Goal: Use online tool/utility: Utilize a website feature to perform a specific function

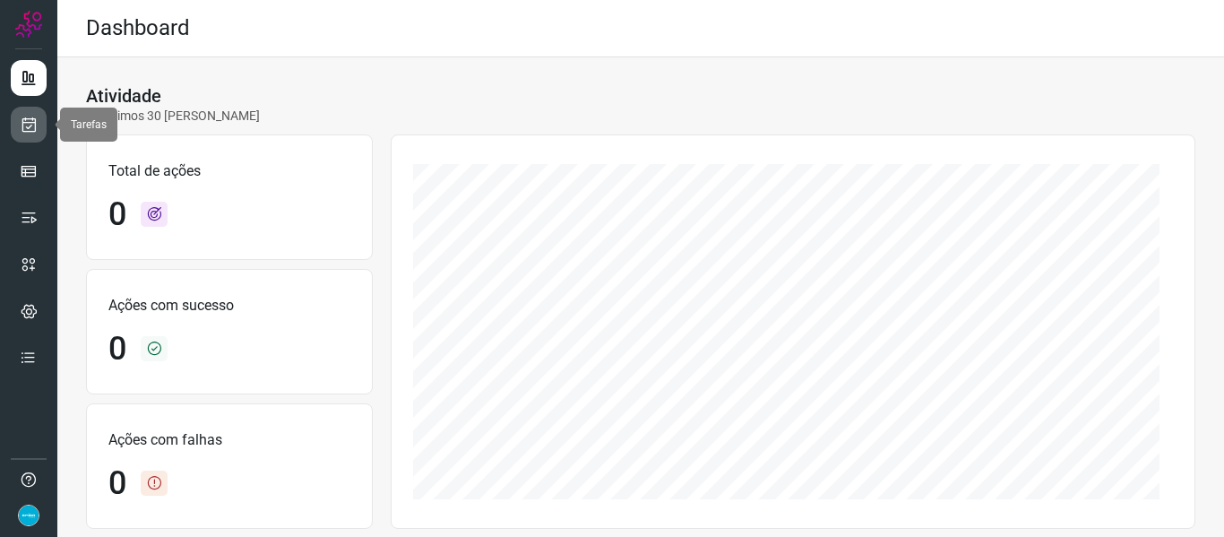
click at [27, 133] on icon at bounding box center [29, 125] width 19 height 18
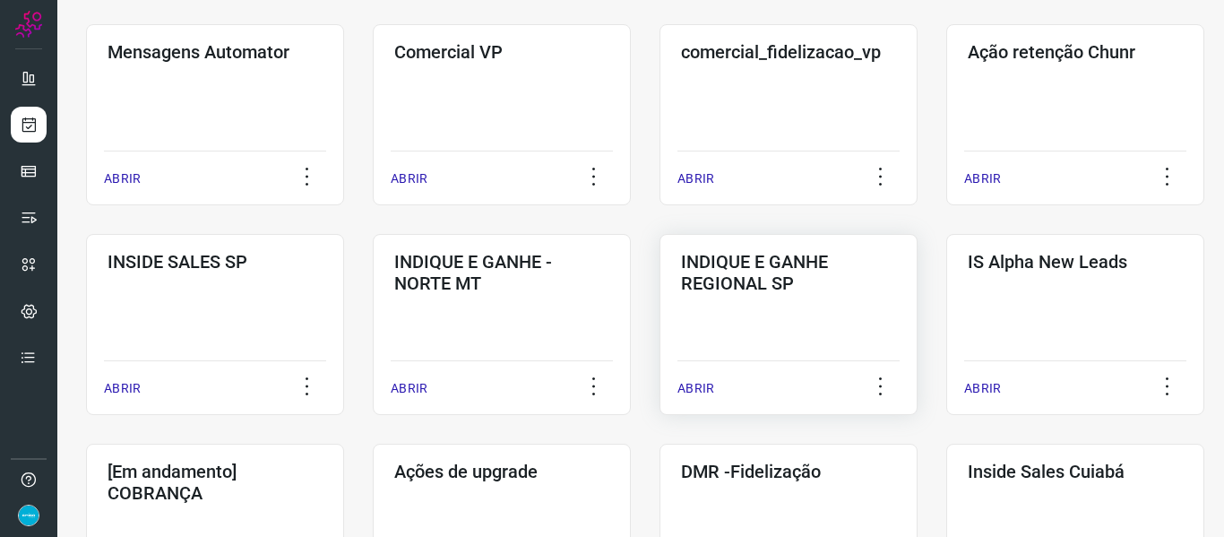
scroll to position [807, 0]
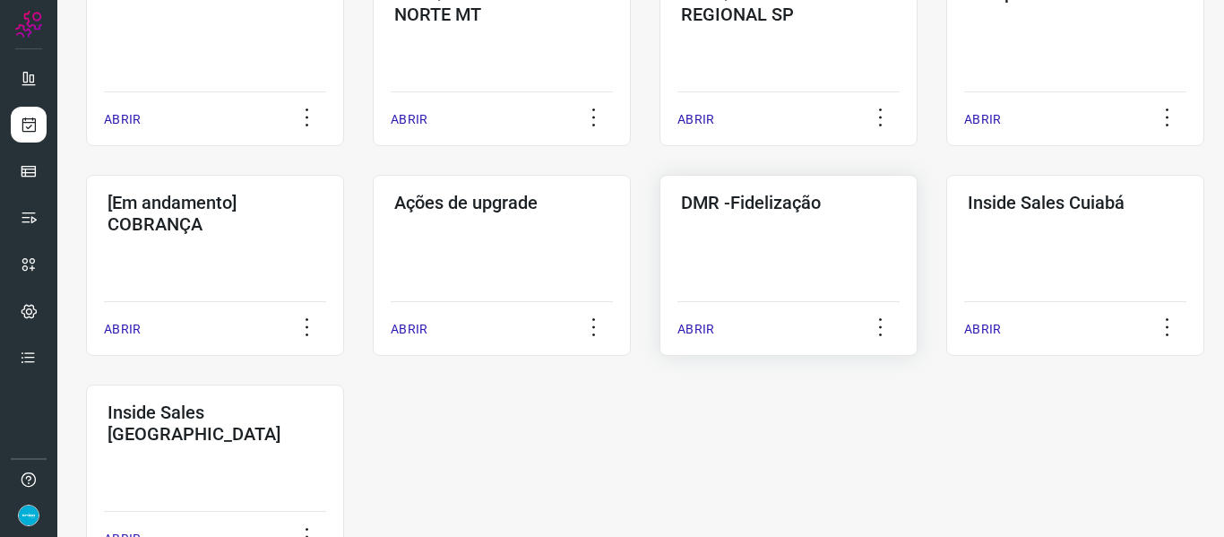
click at [697, 333] on p "ABRIR" at bounding box center [695, 329] width 37 height 19
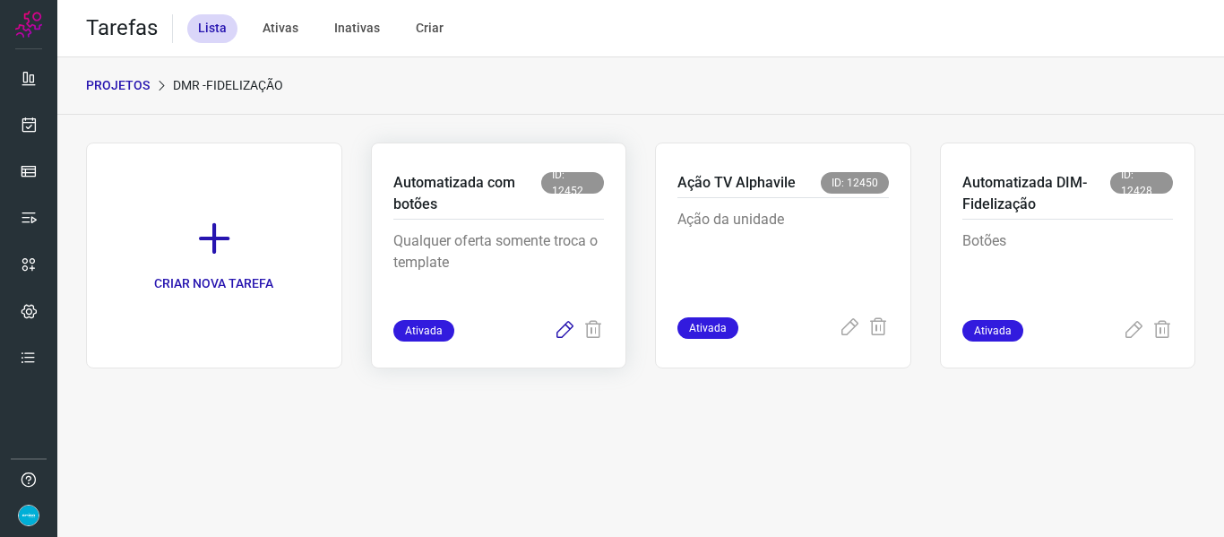
click at [560, 329] on icon at bounding box center [565, 331] width 22 height 22
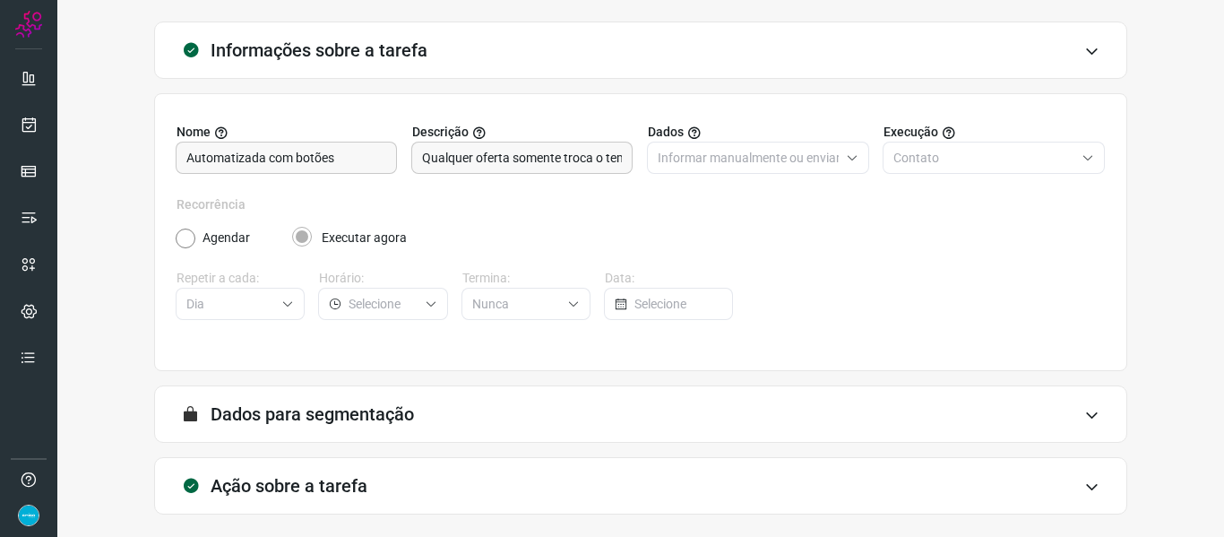
scroll to position [163, 0]
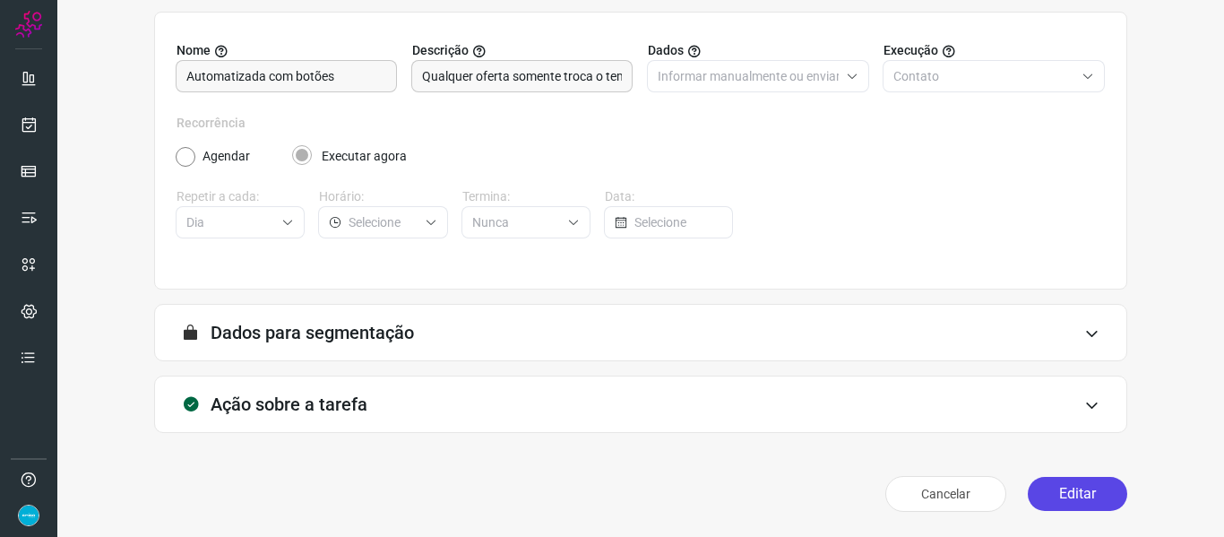
click at [1103, 488] on button "Editar" at bounding box center [1077, 494] width 99 height 34
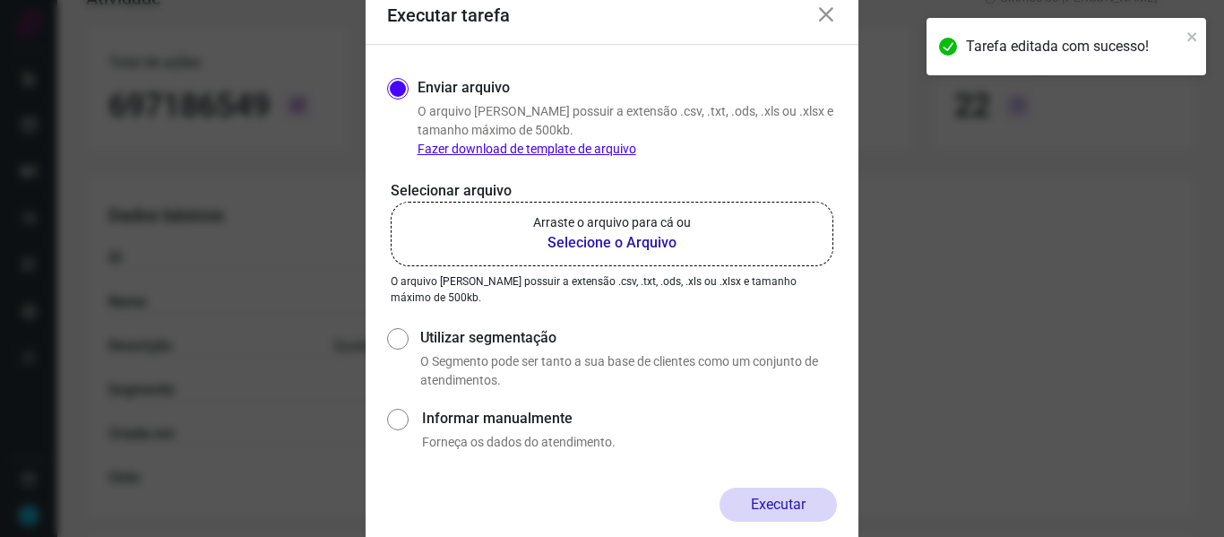
click at [799, 134] on p "O arquivo [PERSON_NAME] possuir a extensão .csv, .txt, .ods, .xls ou .xlsx e ta…" at bounding box center [627, 130] width 419 height 56
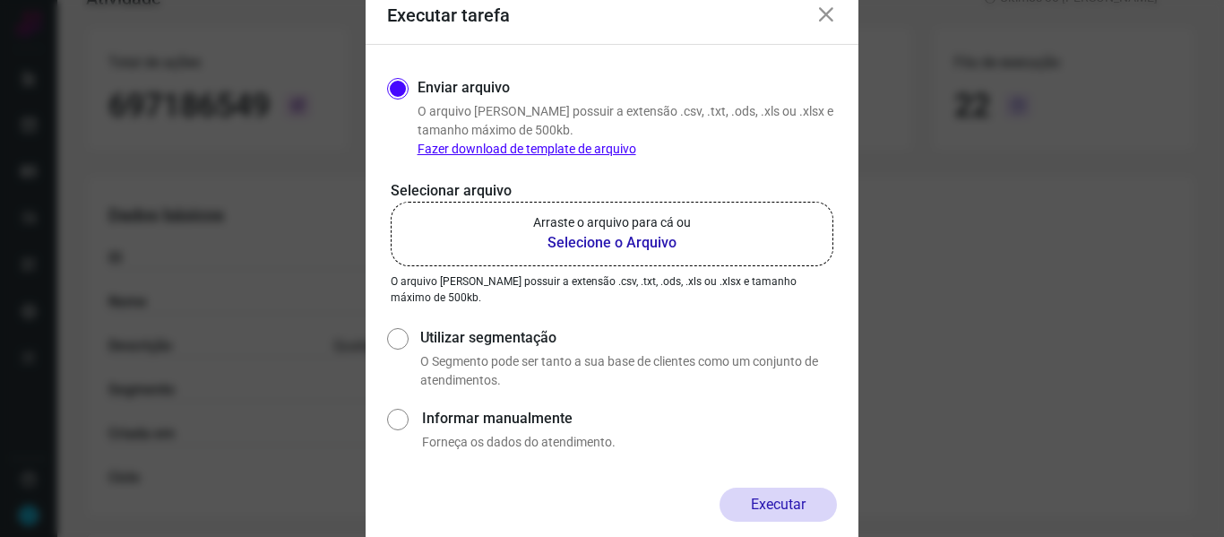
click at [580, 244] on b "Selecione o Arquivo" at bounding box center [612, 243] width 158 height 22
click at [0, 0] on input "Arraste o arquivo para cá ou Selecione o Arquivo" at bounding box center [0, 0] width 0 height 0
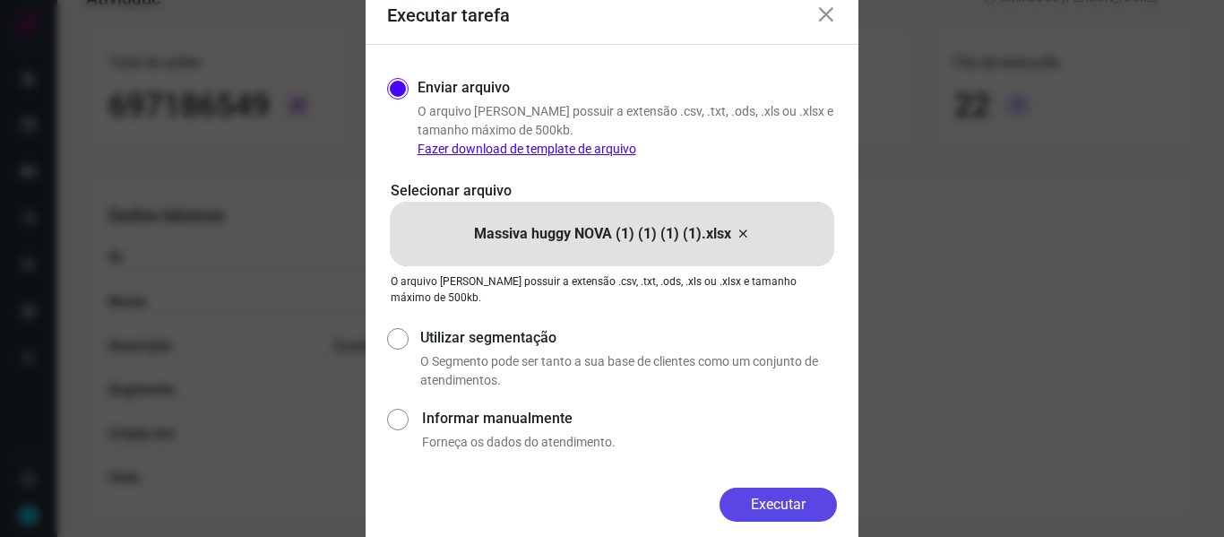
click at [798, 488] on button "Executar" at bounding box center [778, 505] width 117 height 34
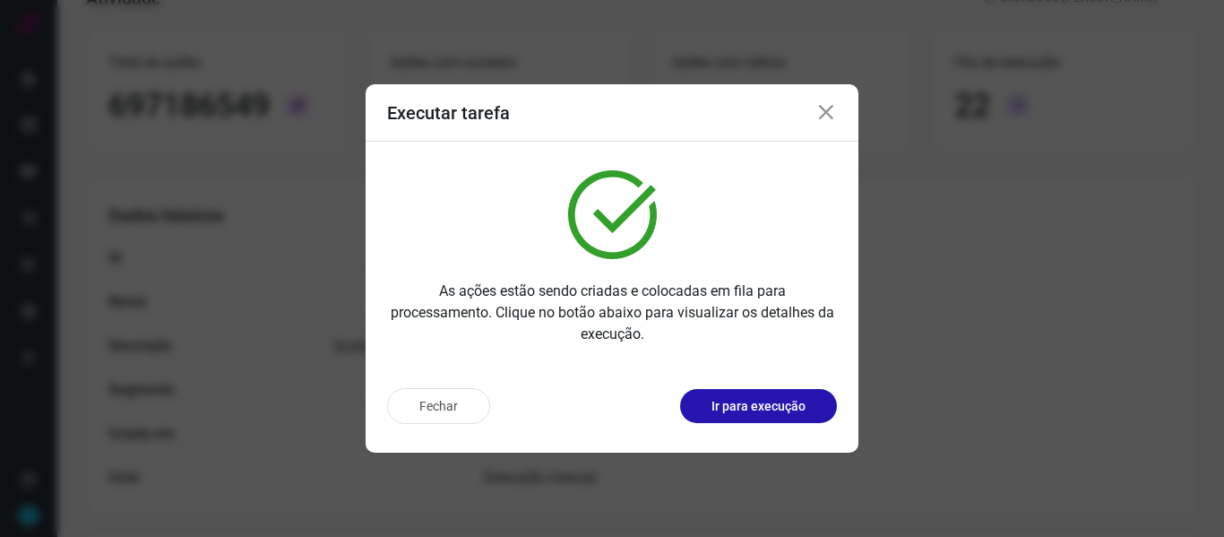
click at [828, 110] on icon at bounding box center [826, 113] width 22 height 22
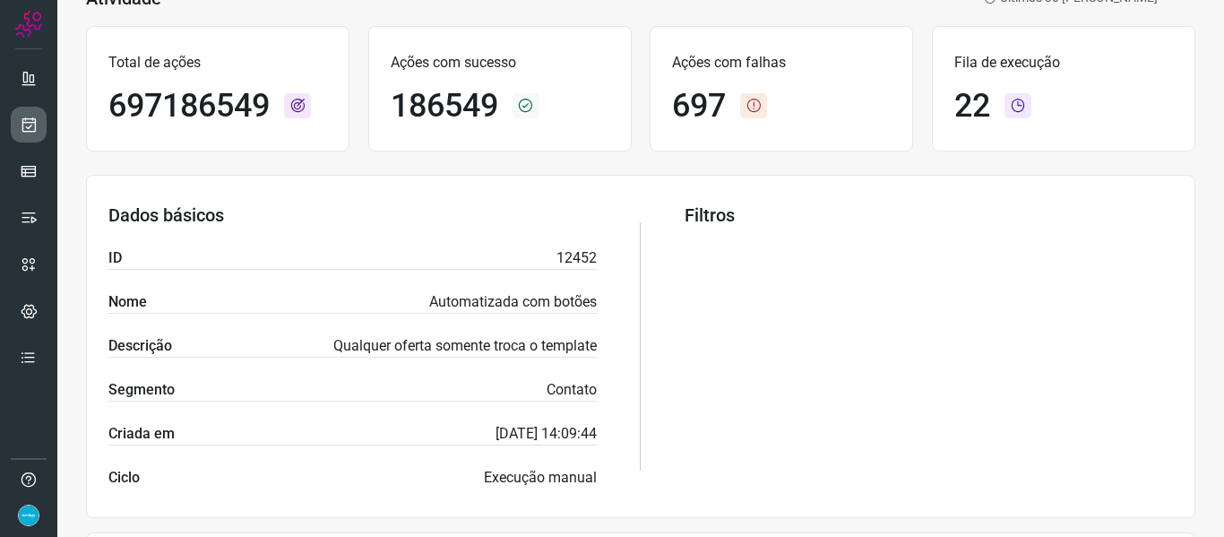
click at [24, 136] on link at bounding box center [29, 125] width 36 height 36
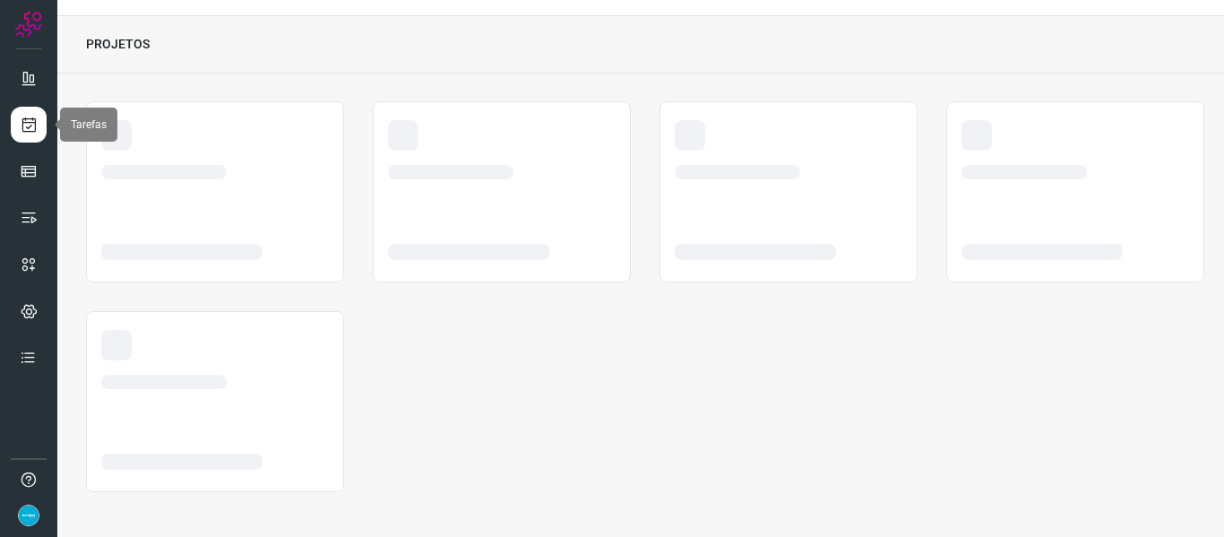
scroll to position [41, 0]
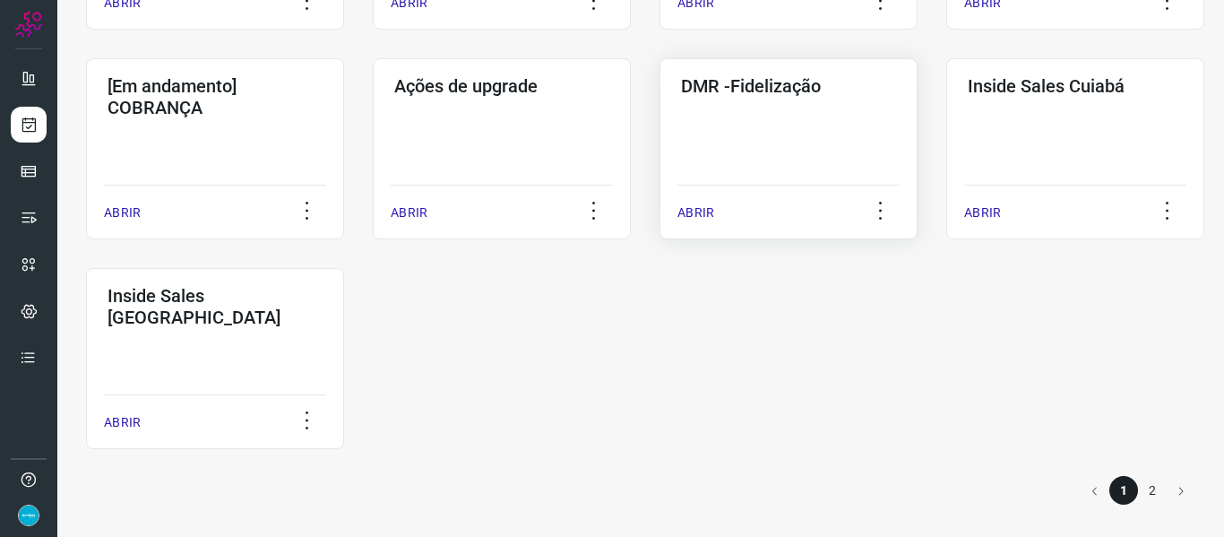
click at [683, 207] on p "ABRIR" at bounding box center [695, 212] width 37 height 19
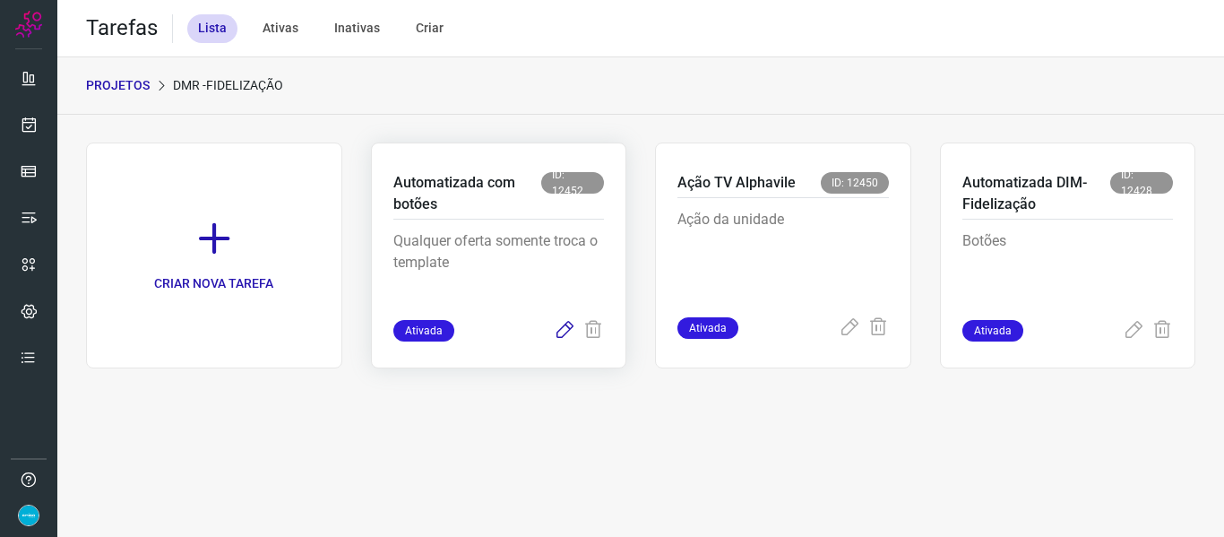
click at [561, 329] on icon at bounding box center [565, 331] width 22 height 22
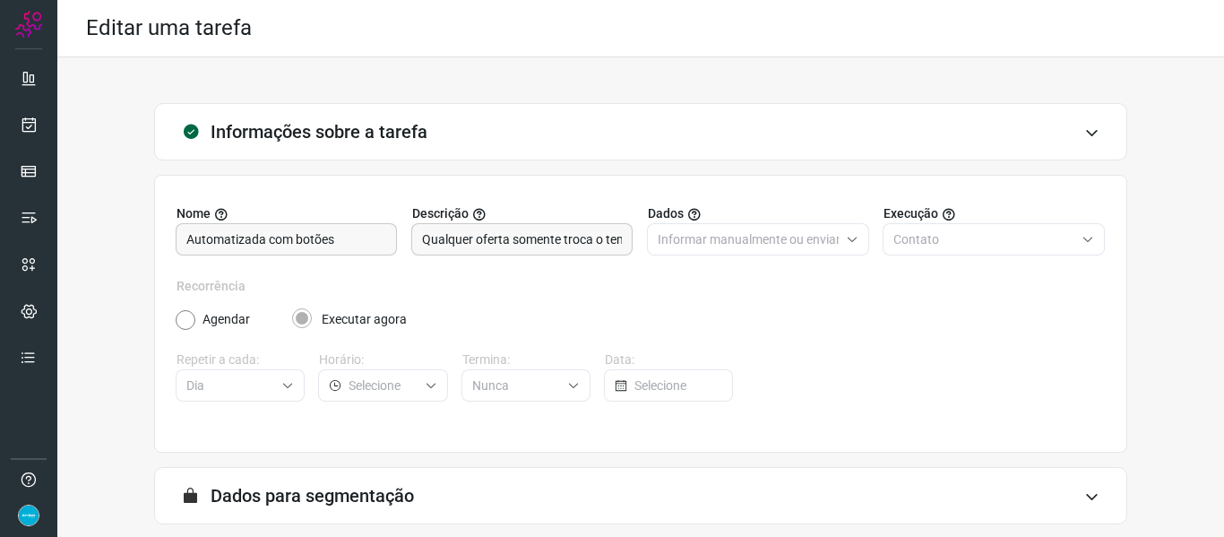
click at [1173, 326] on div "Informações sobre a tarefa Nome Automatizada com botões Descrição Qualquer ofer…" at bounding box center [640, 392] width 1109 height 579
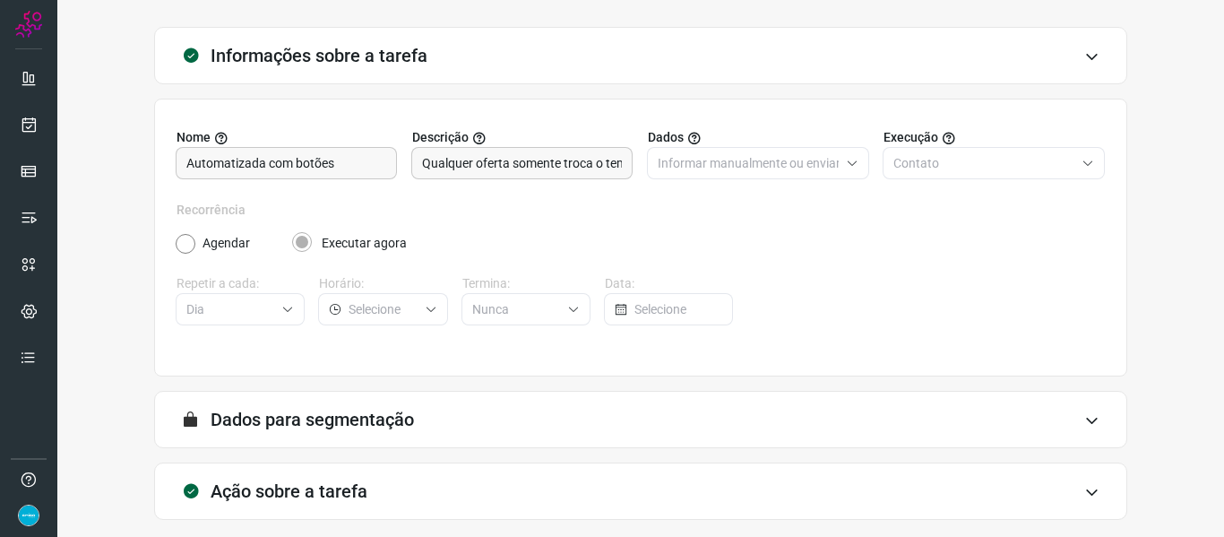
scroll to position [163, 0]
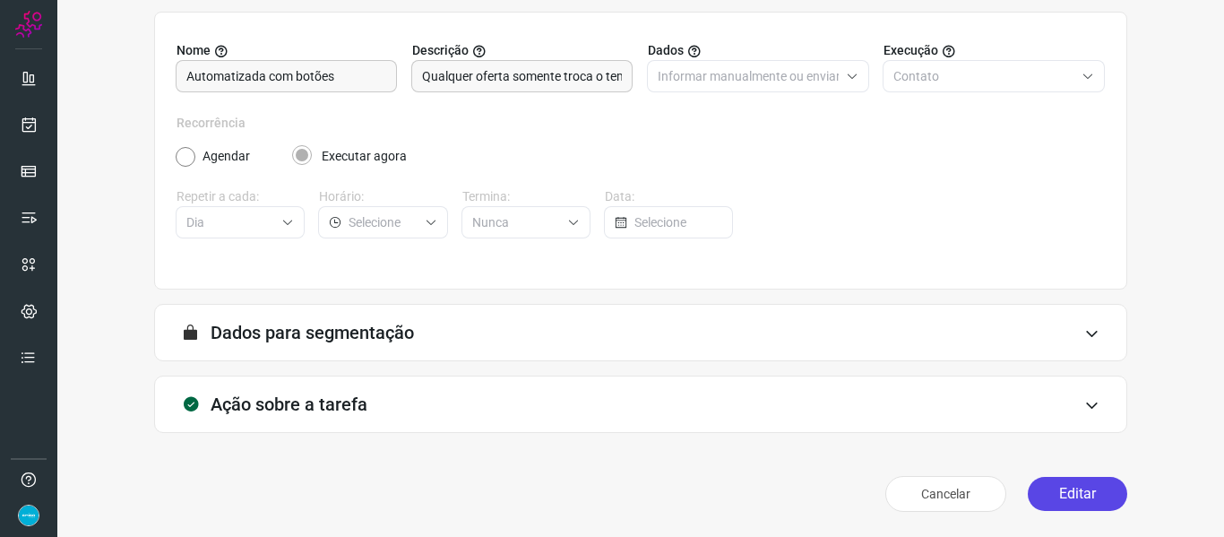
click at [1068, 496] on button "Editar" at bounding box center [1077, 494] width 99 height 34
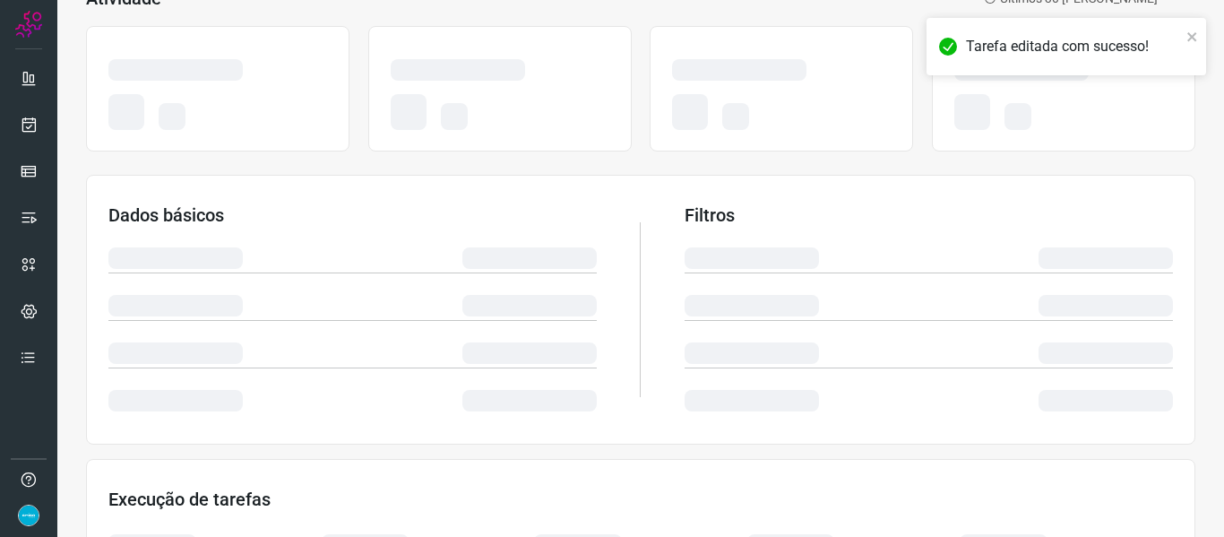
click at [1187, 189] on div "Atividade Últimos 30 [PERSON_NAME] Dados básicos Filtros Execução de tarefas" at bounding box center [640, 373] width 1167 height 843
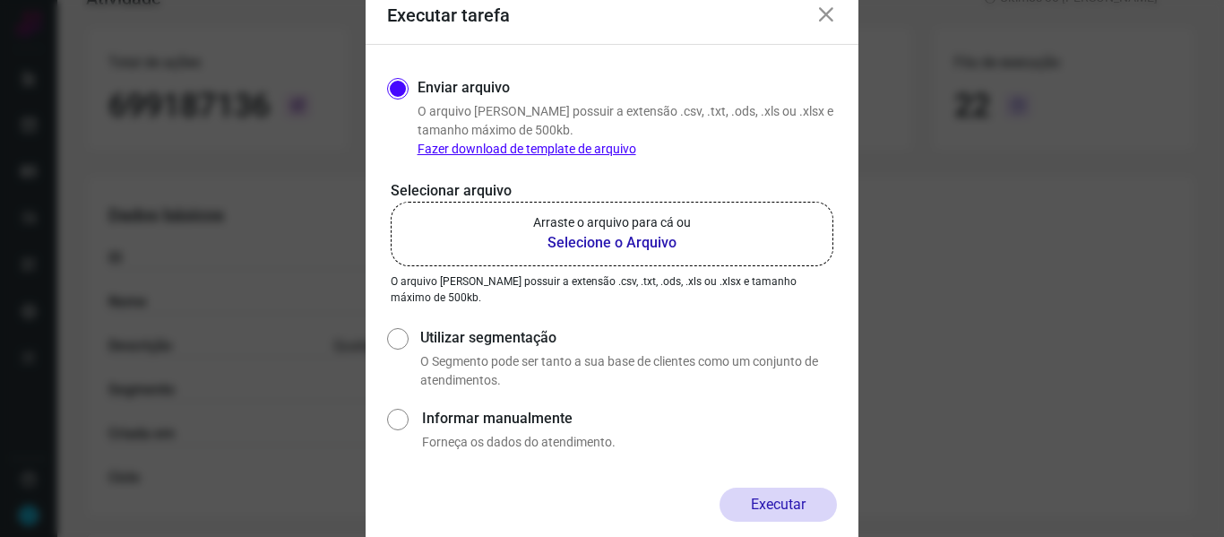
click at [630, 240] on b "Selecione o Arquivo" at bounding box center [612, 243] width 158 height 22
click at [0, 0] on input "Arraste o arquivo para cá ou Selecione o Arquivo" at bounding box center [0, 0] width 0 height 0
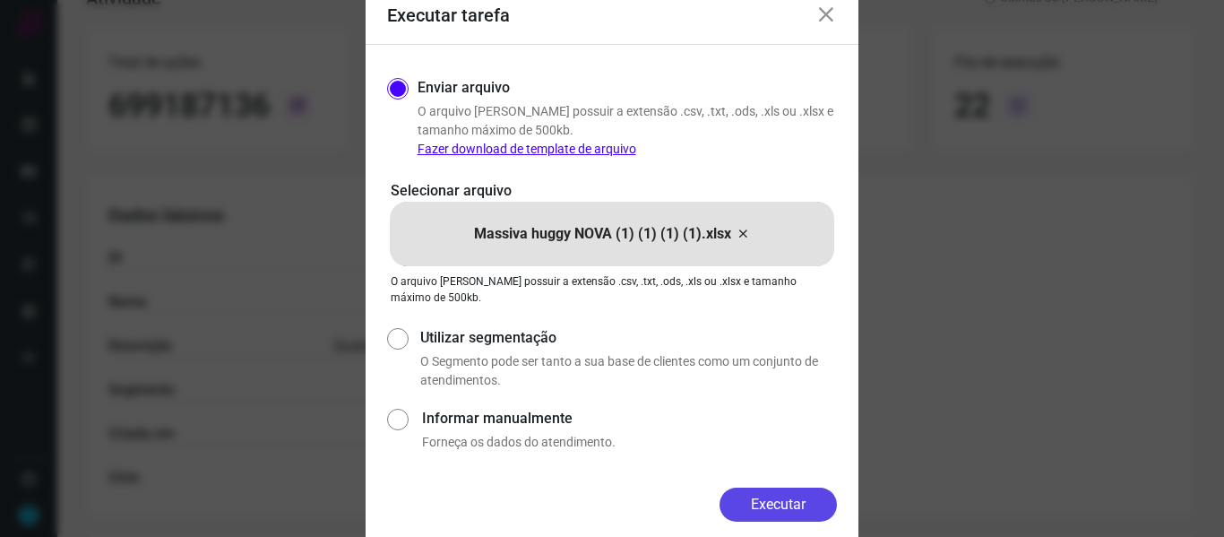
click at [778, 503] on button "Executar" at bounding box center [778, 505] width 117 height 34
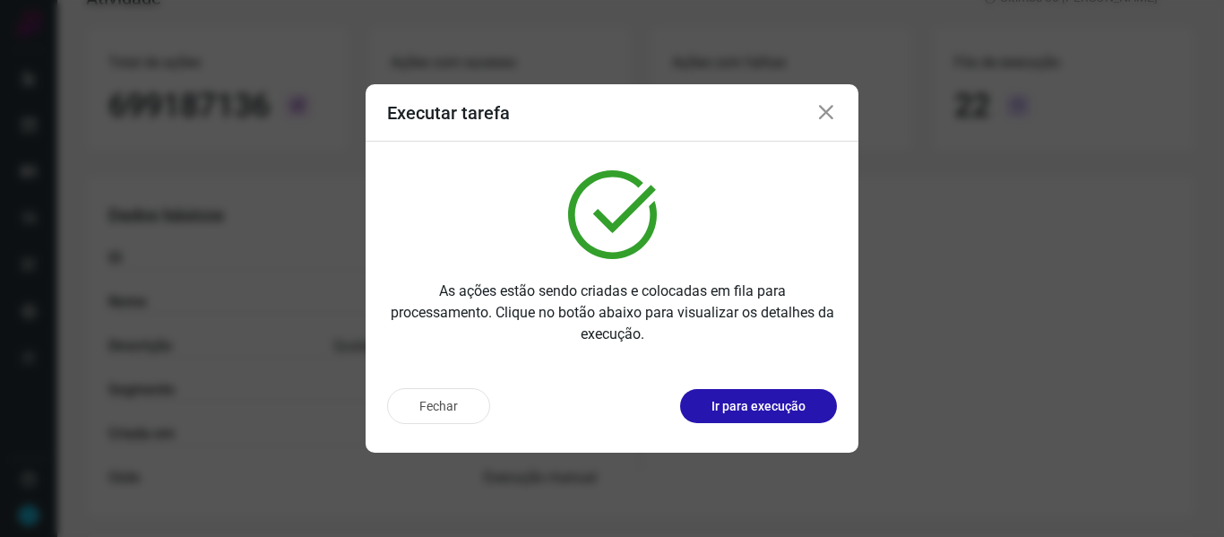
click at [828, 113] on icon at bounding box center [826, 113] width 22 height 22
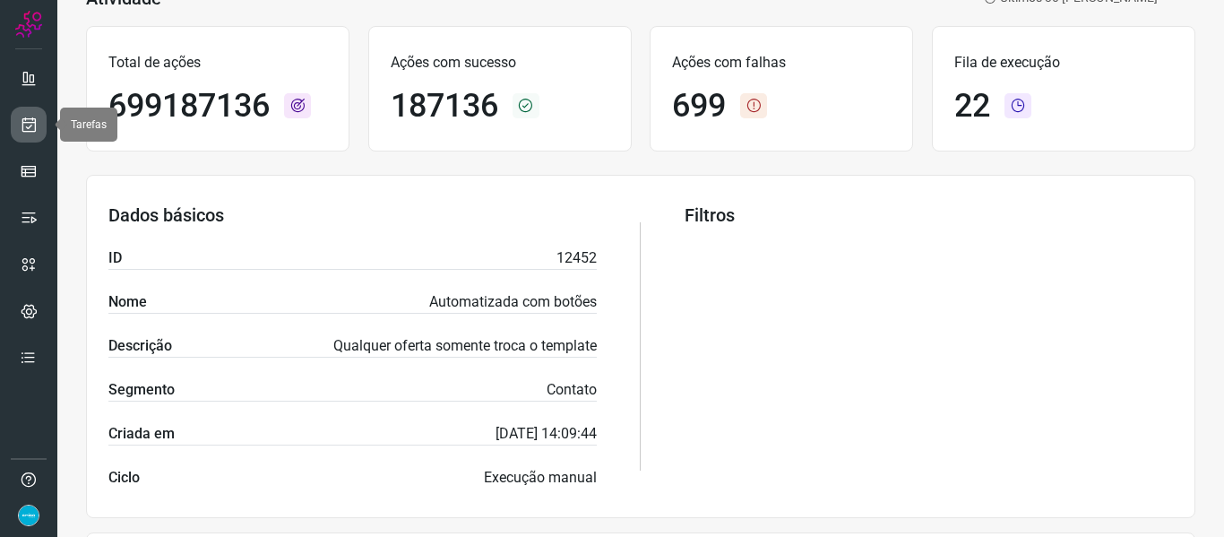
click at [20, 124] on icon at bounding box center [29, 125] width 19 height 18
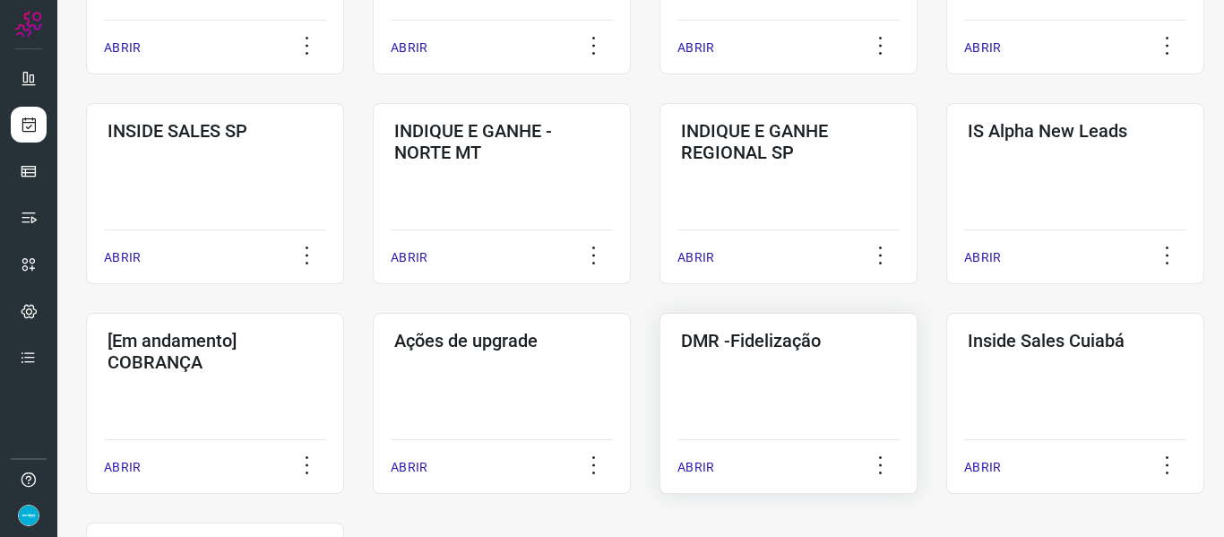
click at [707, 460] on p "ABRIR" at bounding box center [695, 467] width 37 height 19
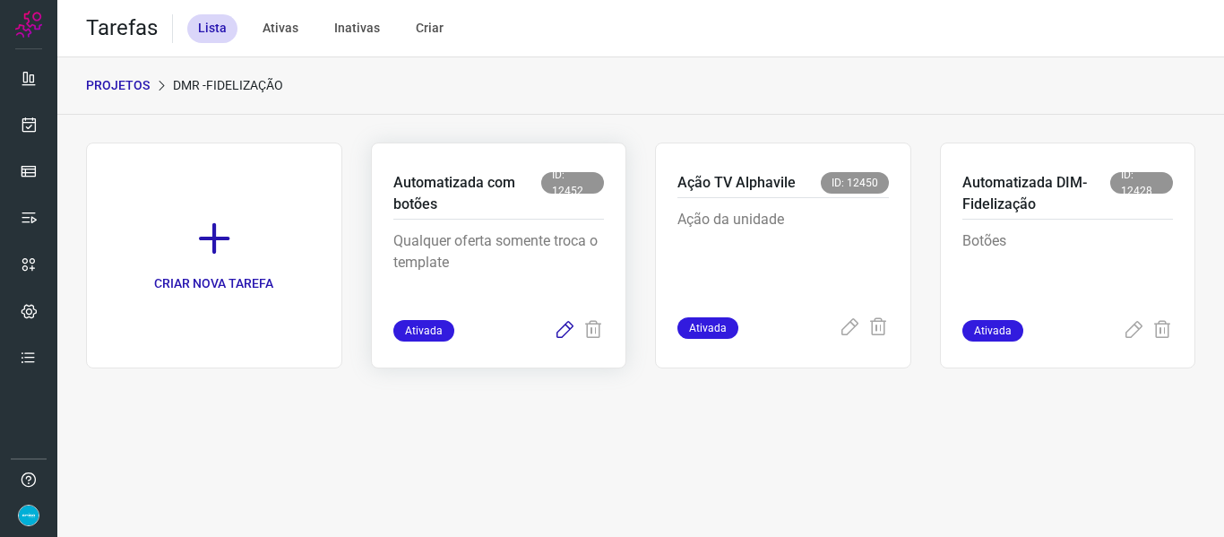
click at [574, 332] on icon at bounding box center [565, 331] width 22 height 22
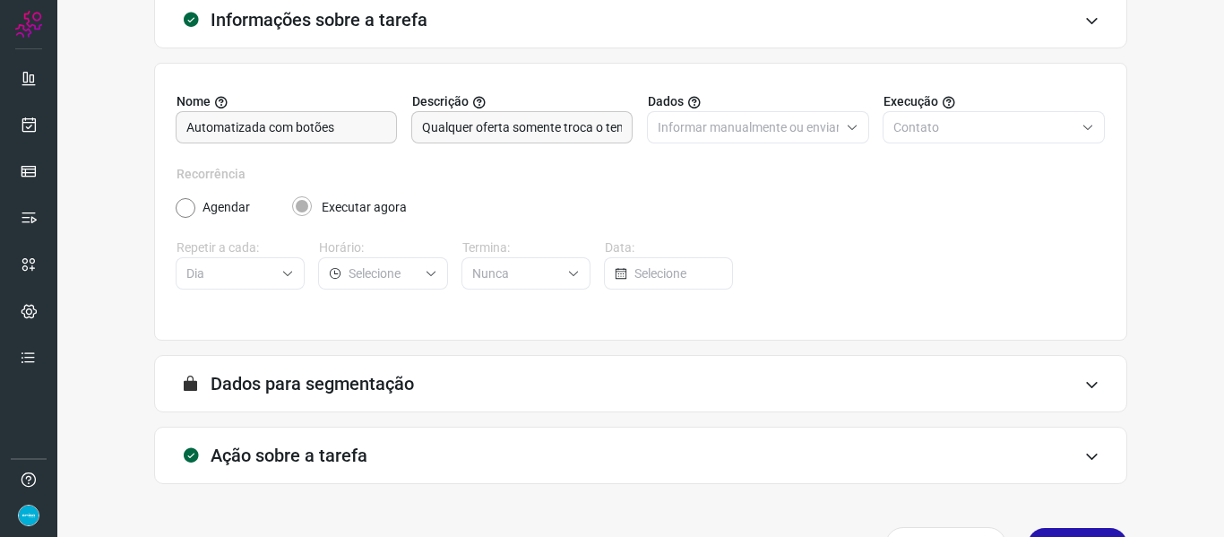
scroll to position [163, 0]
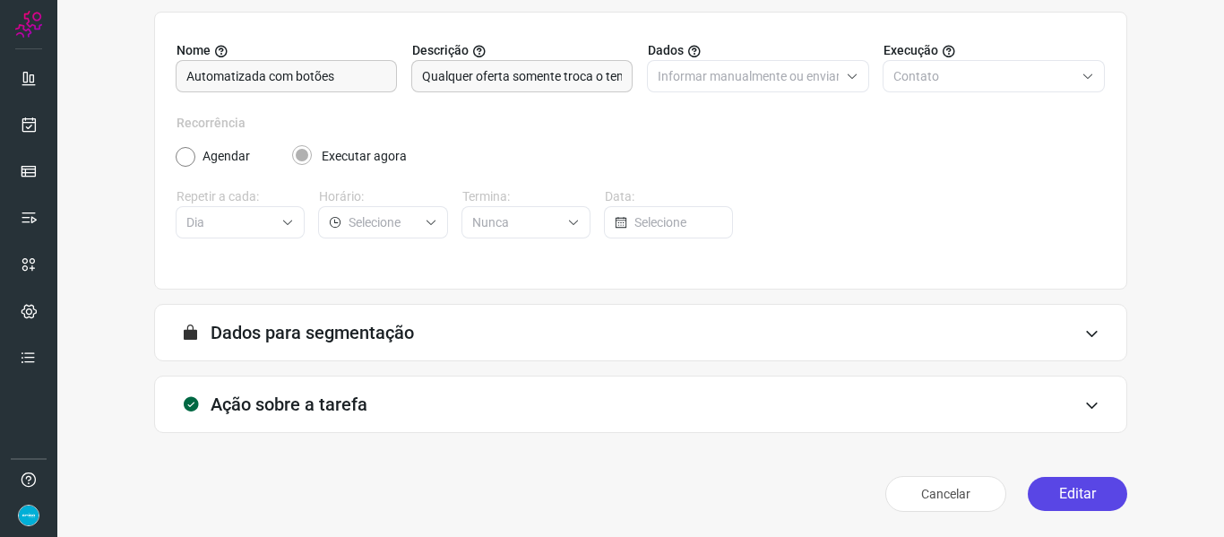
click at [1091, 502] on button "Editar" at bounding box center [1077, 494] width 99 height 34
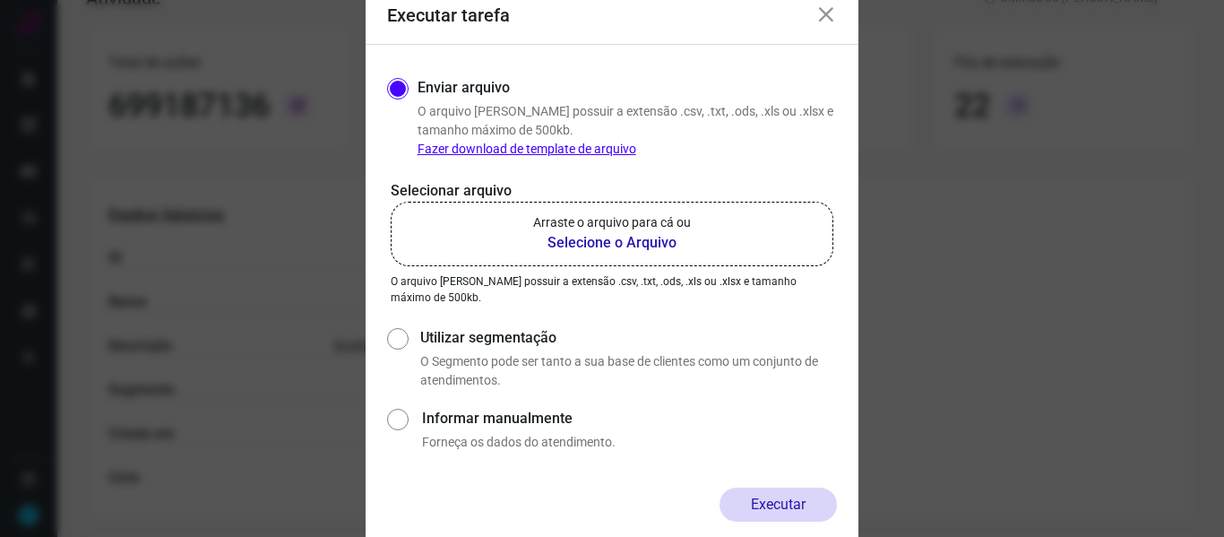
click at [655, 247] on b "Selecione o Arquivo" at bounding box center [612, 243] width 158 height 22
click at [0, 0] on input "Arraste o arquivo para cá ou Selecione o Arquivo" at bounding box center [0, 0] width 0 height 0
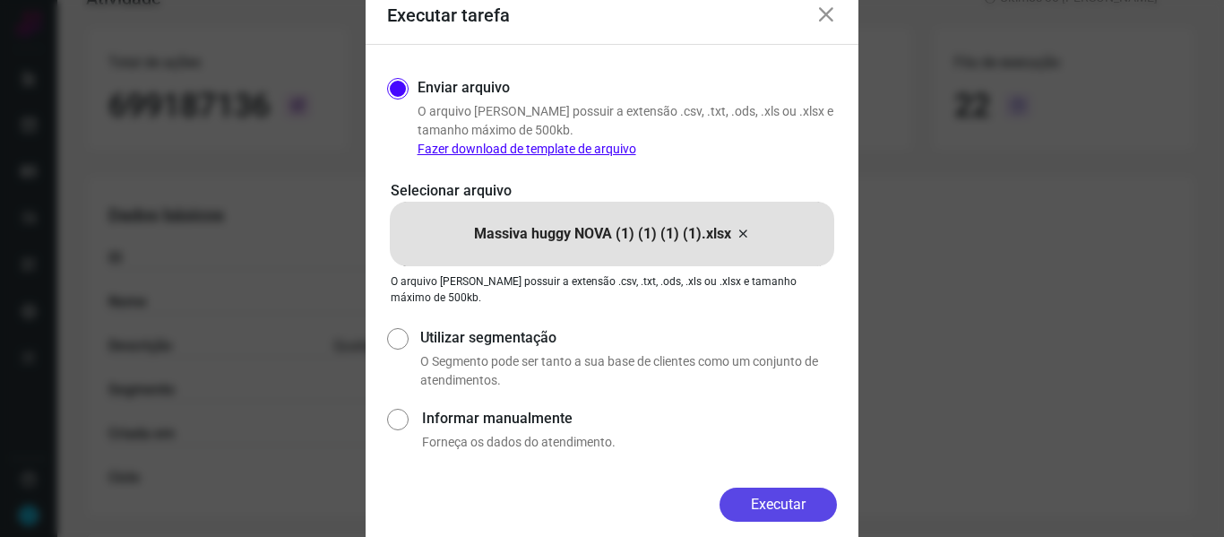
click at [796, 492] on button "Executar" at bounding box center [778, 505] width 117 height 34
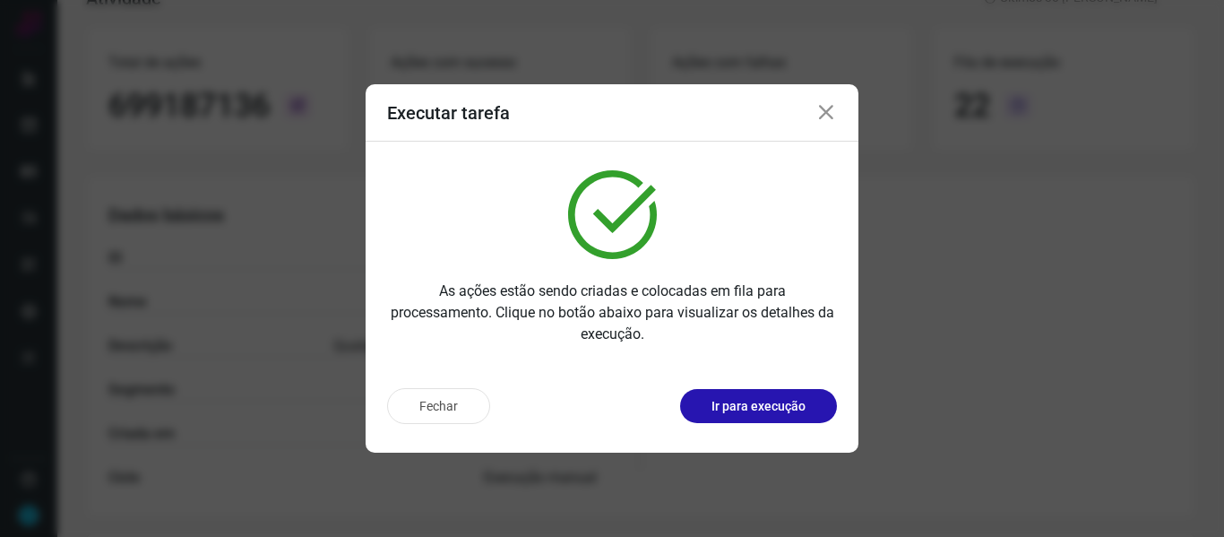
drag, startPoint x: 817, startPoint y: 113, endPoint x: 187, endPoint y: 99, distance: 630.2
click at [817, 113] on icon at bounding box center [826, 113] width 22 height 22
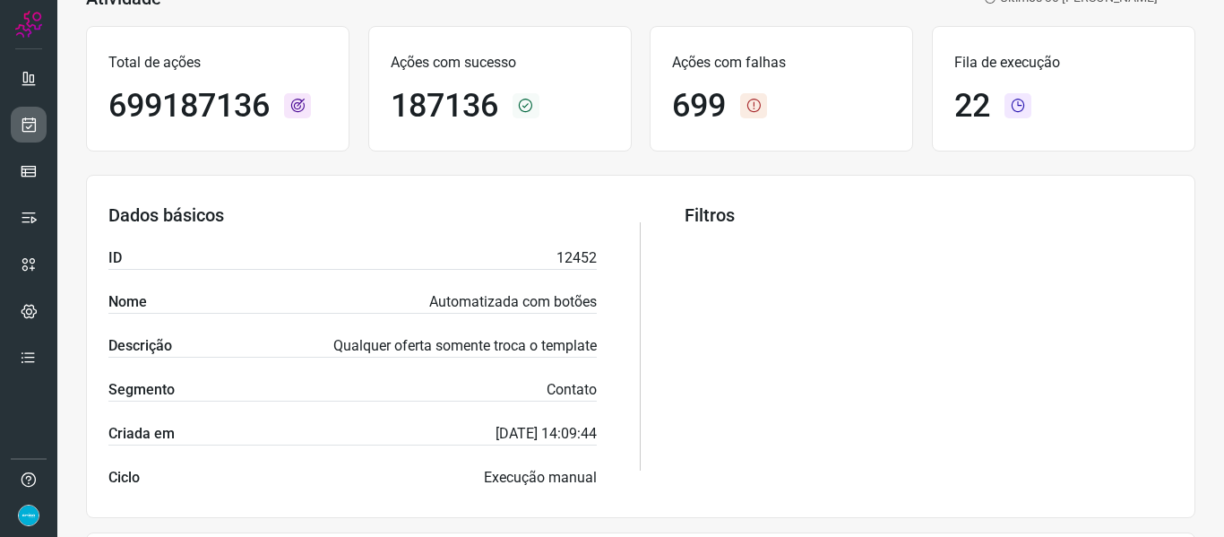
click at [37, 122] on icon at bounding box center [29, 125] width 19 height 18
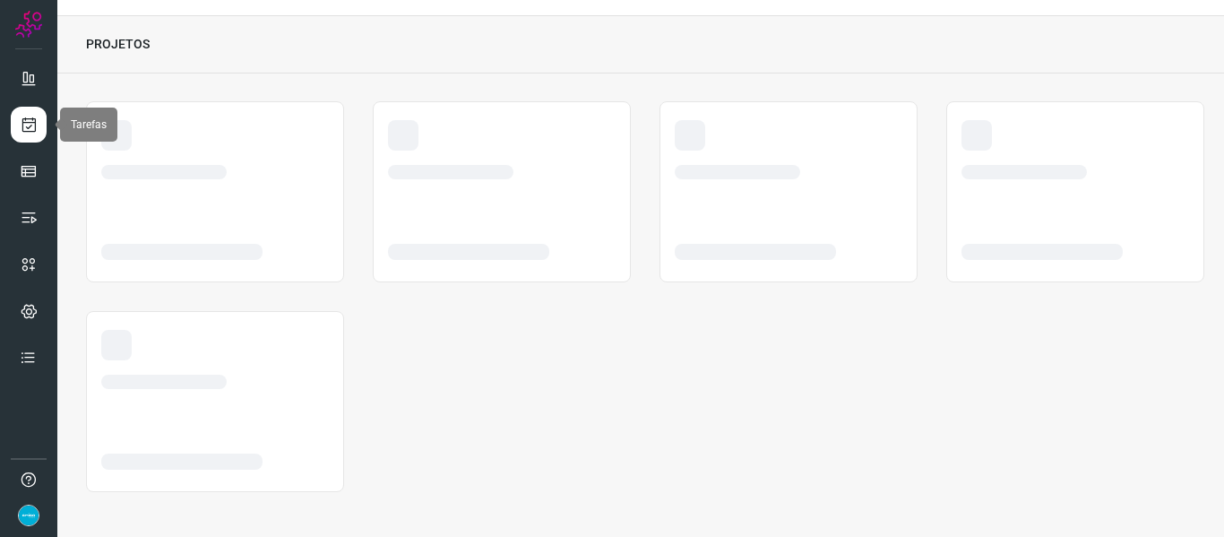
scroll to position [41, 0]
